Goal: Information Seeking & Learning: Learn about a topic

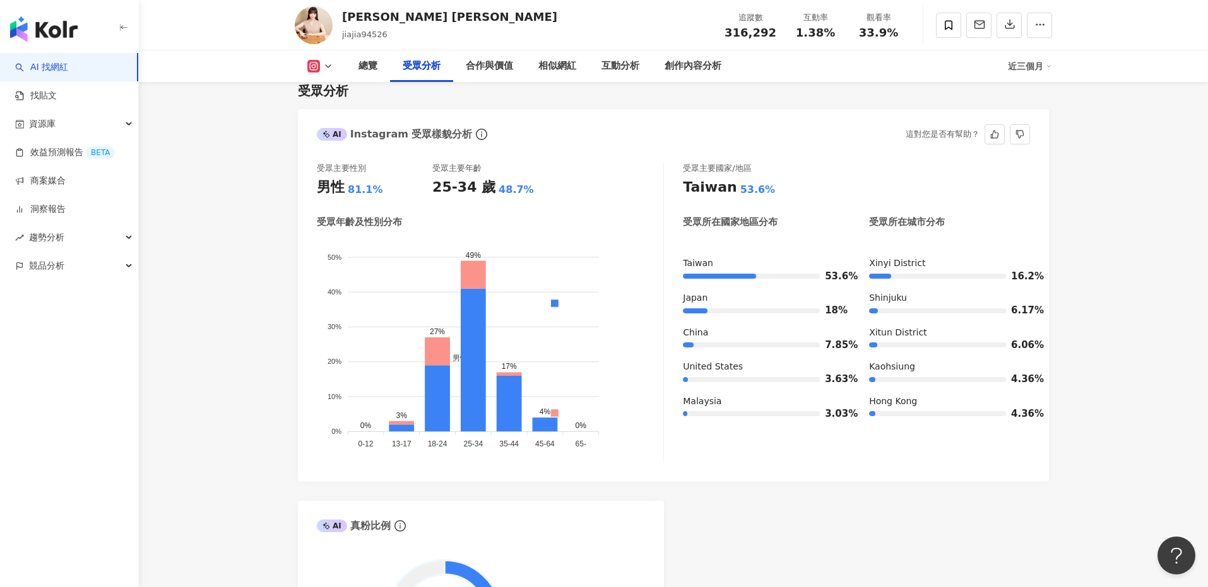
scroll to position [1061, 0]
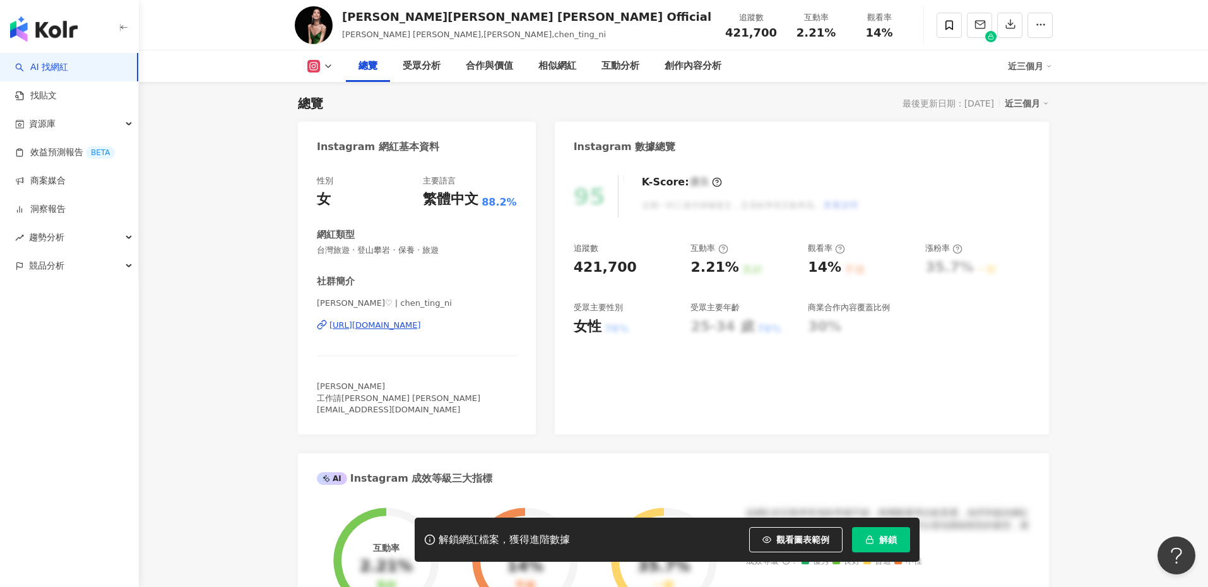
click at [880, 535] on span "解鎖" at bounding box center [888, 540] width 18 height 10
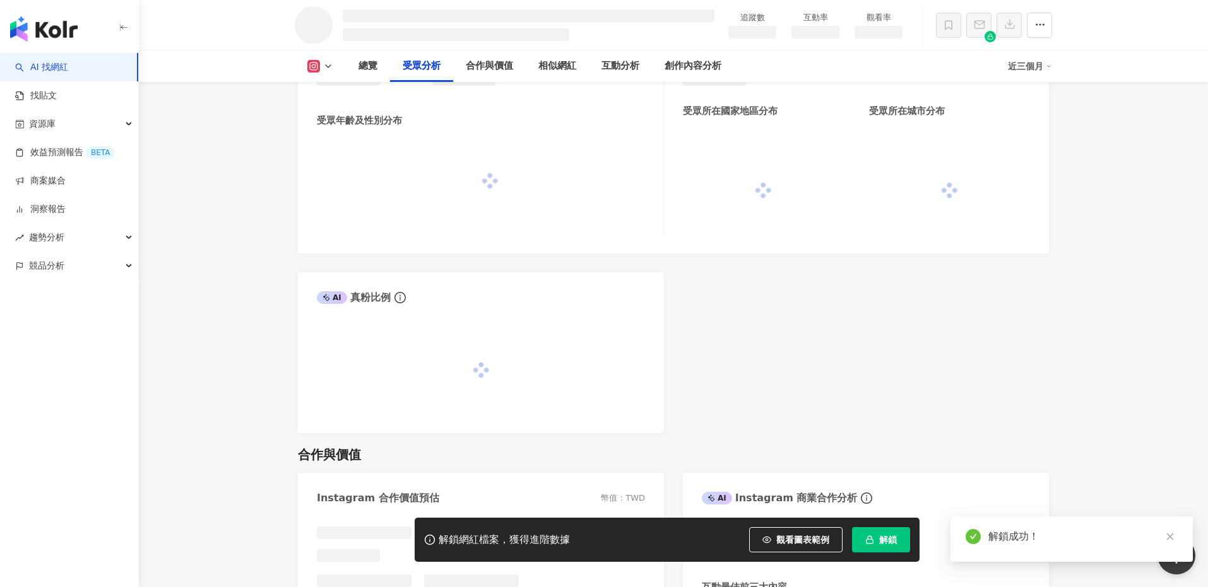
scroll to position [1059, 0]
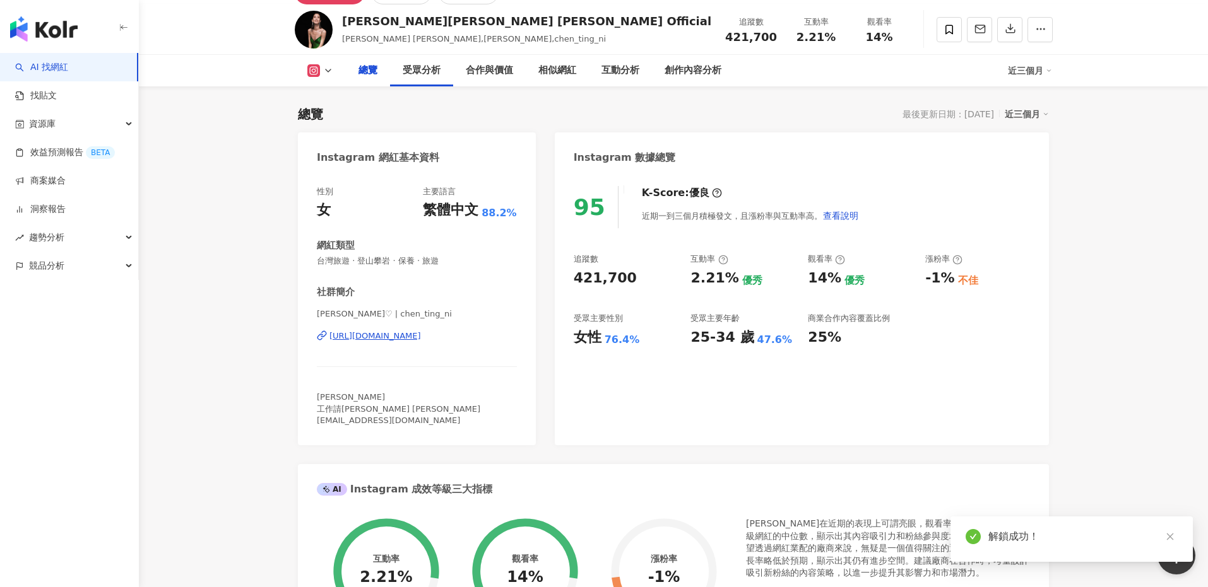
scroll to position [25, 0]
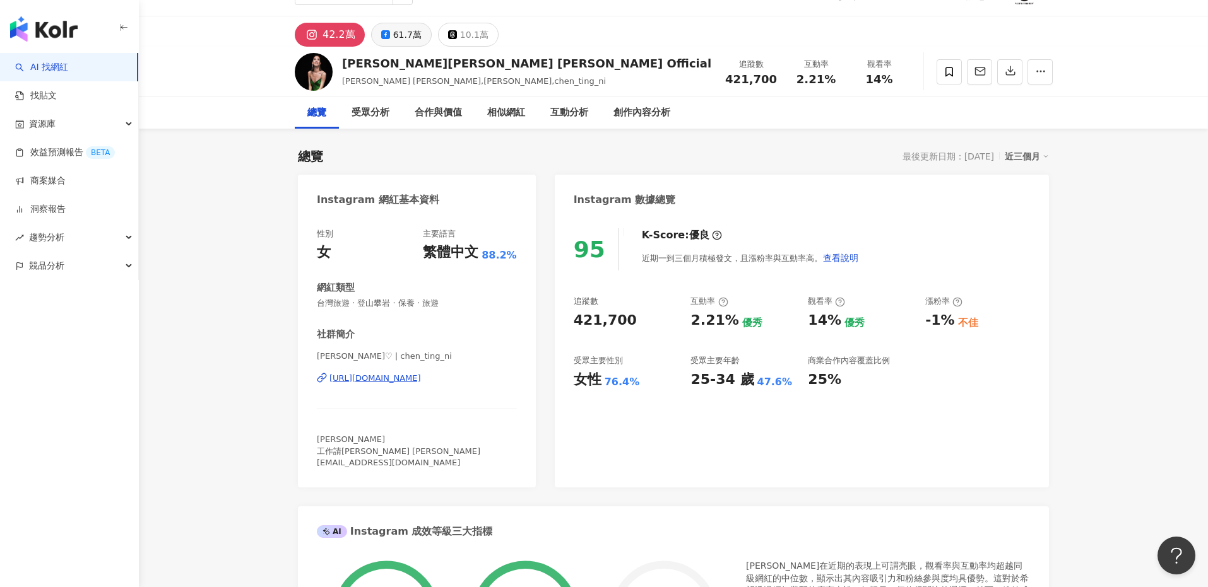
click at [395, 33] on div "61.7萬" at bounding box center [407, 35] width 28 height 18
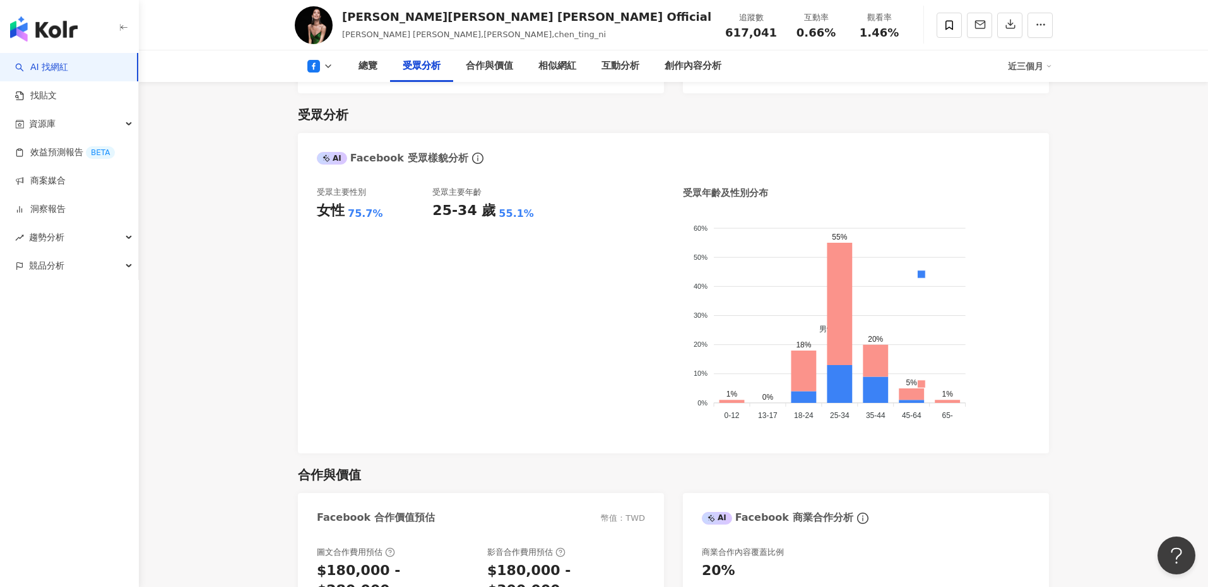
scroll to position [1029, 0]
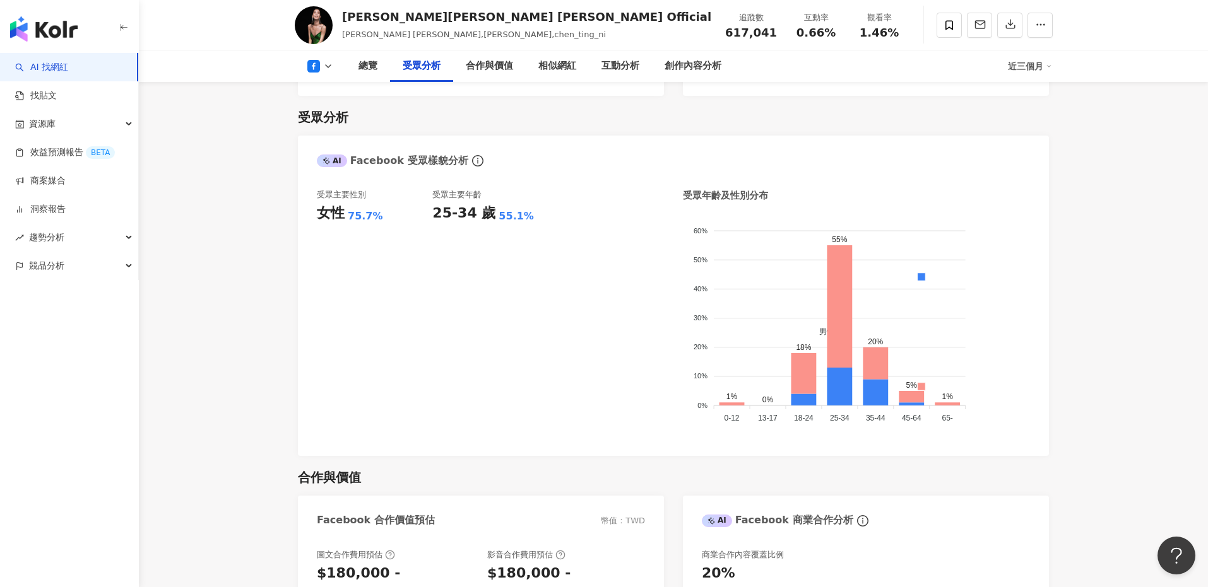
click at [315, 68] on icon at bounding box center [313, 66] width 13 height 13
click at [339, 90] on button "Instagram" at bounding box center [340, 90] width 76 height 18
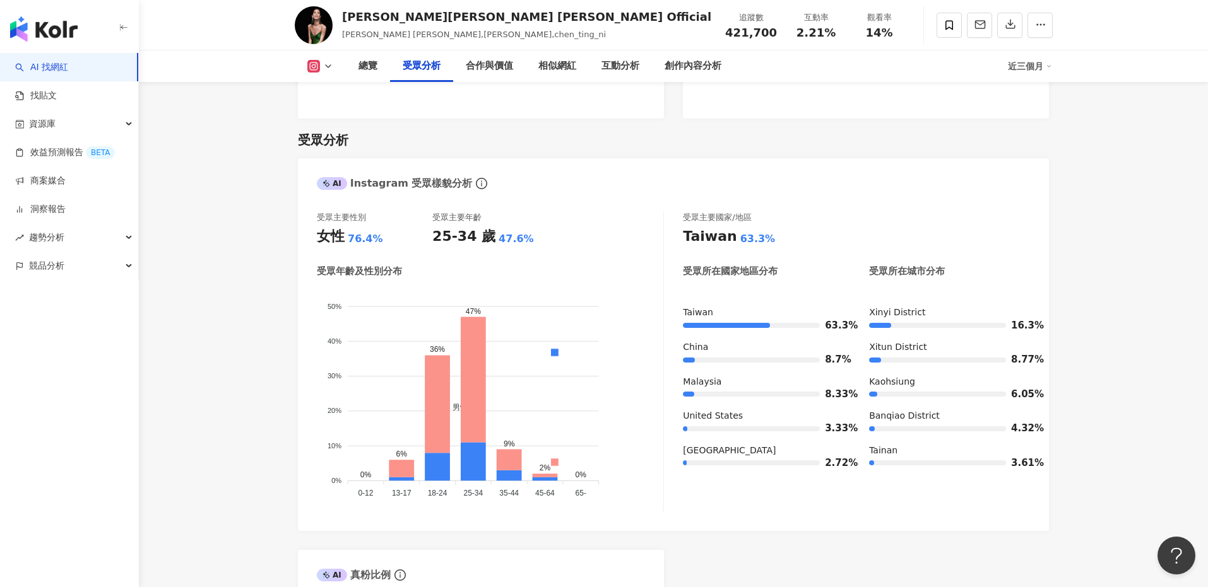
scroll to position [1041, 0]
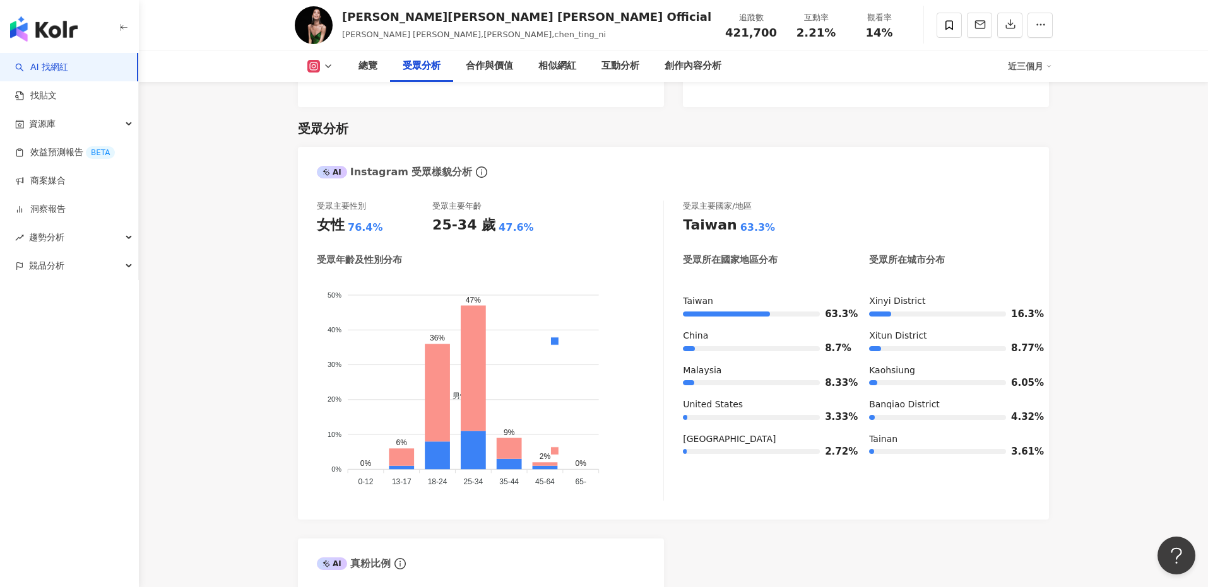
click at [329, 69] on icon at bounding box center [328, 66] width 10 height 10
click at [335, 124] on button "Facebook" at bounding box center [340, 119] width 76 height 18
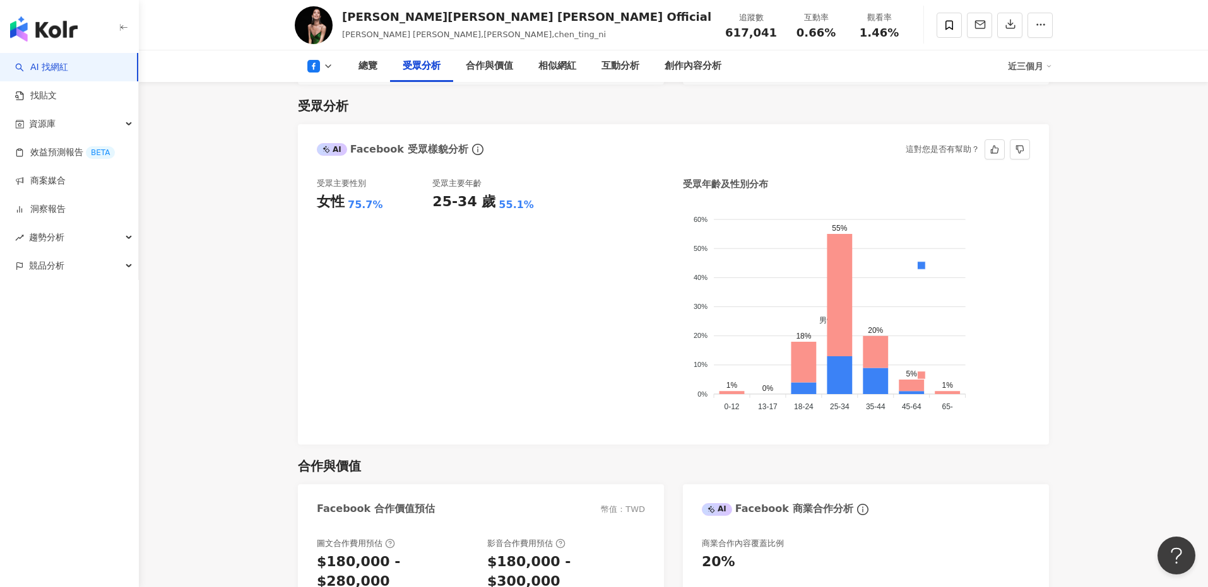
scroll to position [1029, 0]
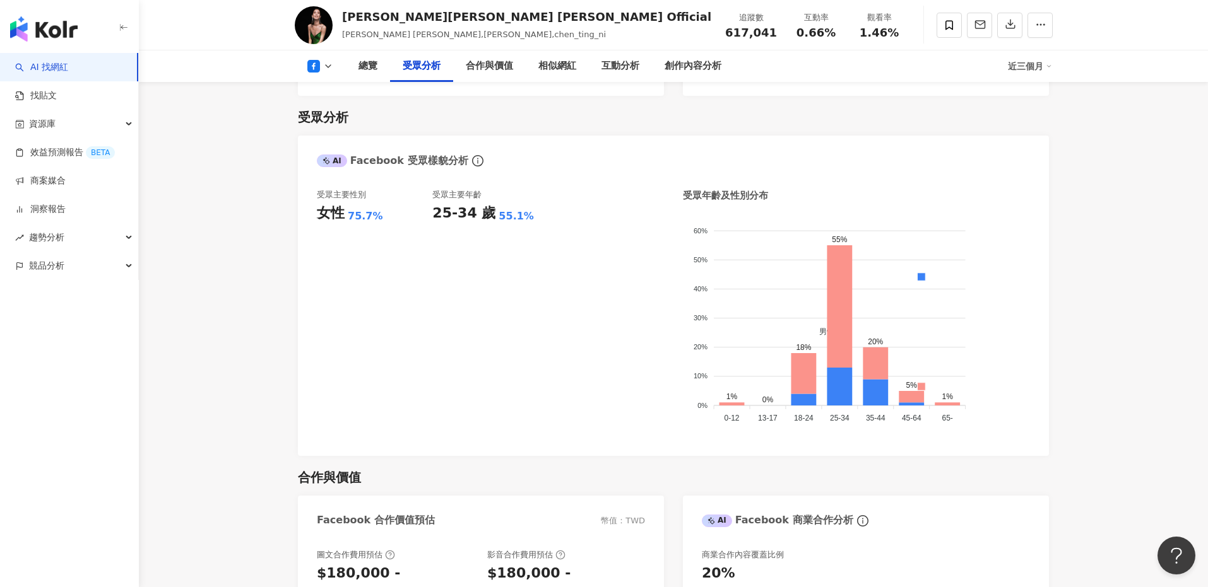
click at [323, 66] on icon at bounding box center [328, 66] width 10 height 10
click at [343, 86] on button "Instagram" at bounding box center [340, 90] width 76 height 18
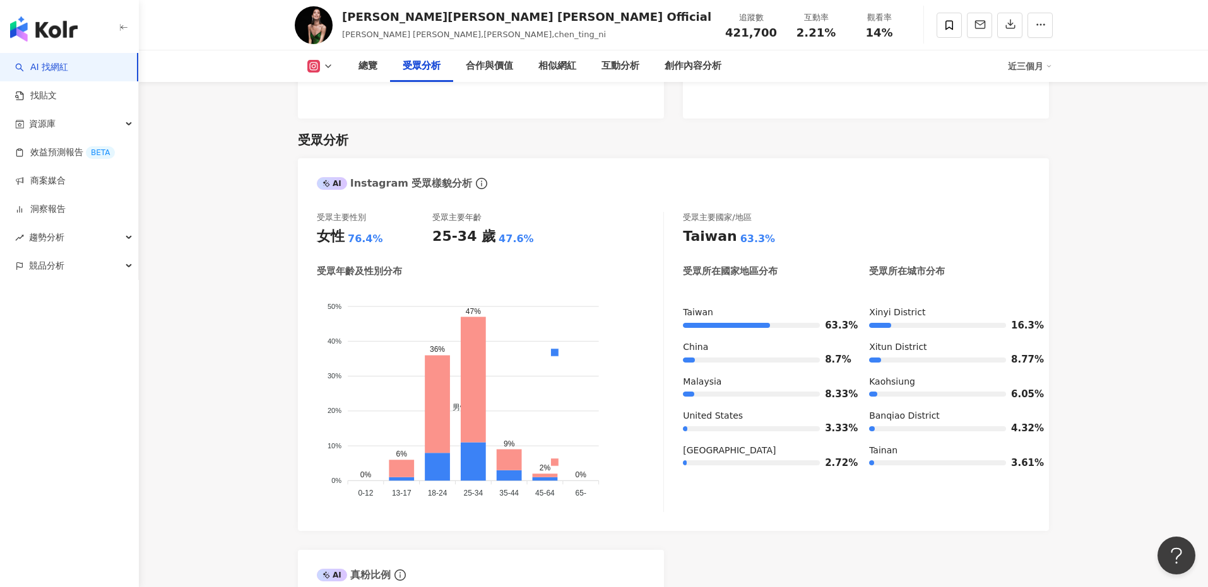
scroll to position [1041, 0]
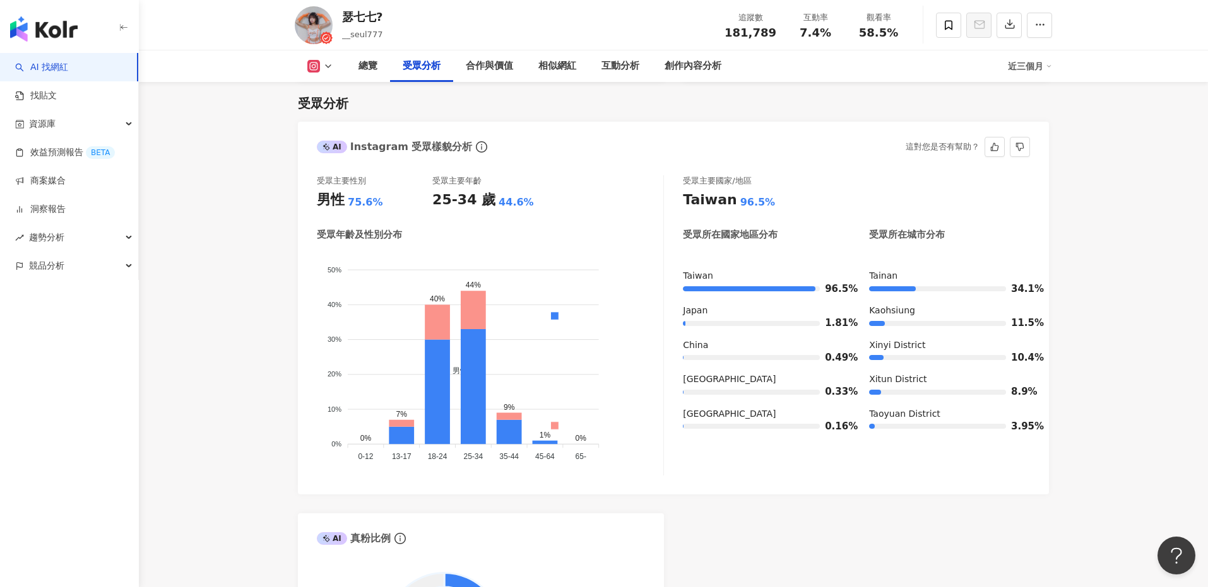
scroll to position [1085, 0]
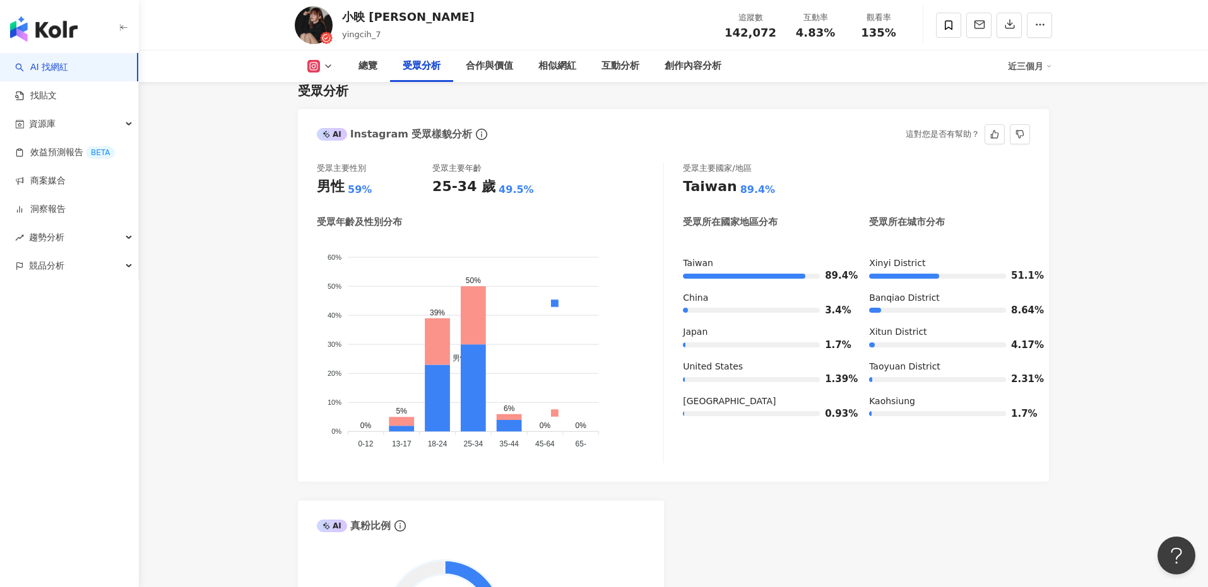
scroll to position [1083, 0]
